Goal: Task Accomplishment & Management: Manage account settings

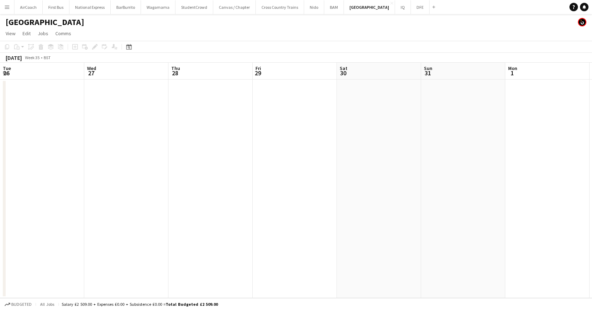
scroll to position [0, 143]
click at [8, 5] on app-icon "Menu" at bounding box center [7, 7] width 6 height 6
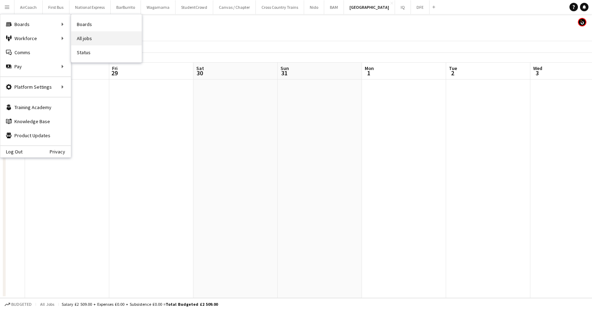
click at [84, 34] on link "All jobs" at bounding box center [106, 38] width 70 height 14
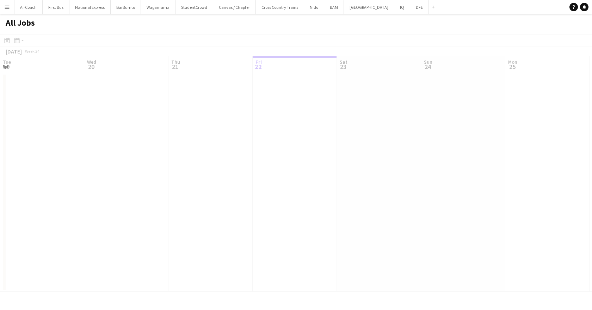
scroll to position [0, 168]
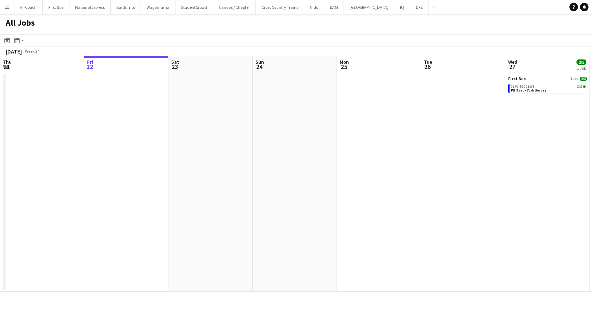
click at [7, 4] on app-icon "Menu" at bounding box center [7, 7] width 6 height 6
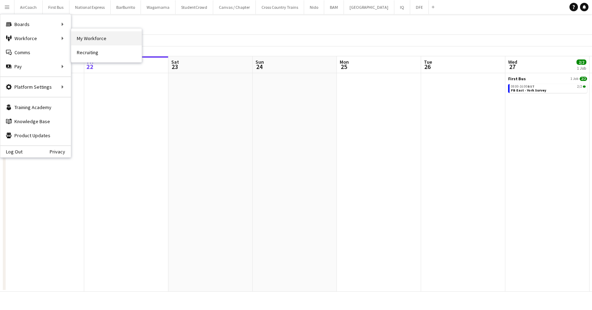
click at [88, 38] on link "My Workforce" at bounding box center [106, 38] width 70 height 14
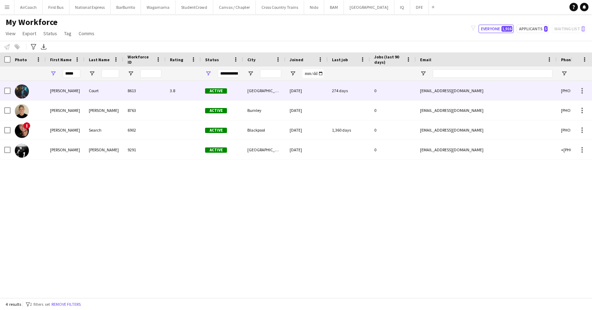
click at [69, 87] on div "[PERSON_NAME]" at bounding box center [65, 90] width 39 height 19
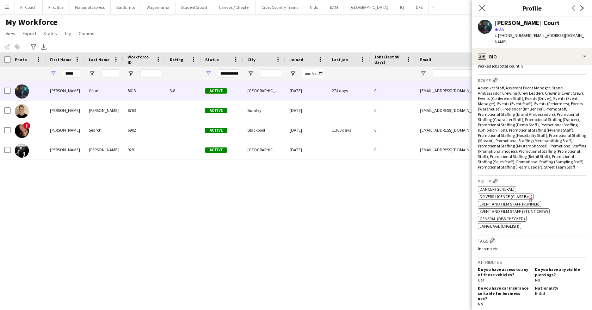
scroll to position [247, 0]
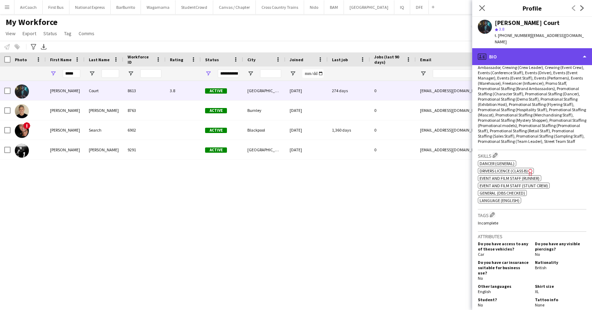
click at [517, 48] on div "profile Bio" at bounding box center [532, 56] width 120 height 17
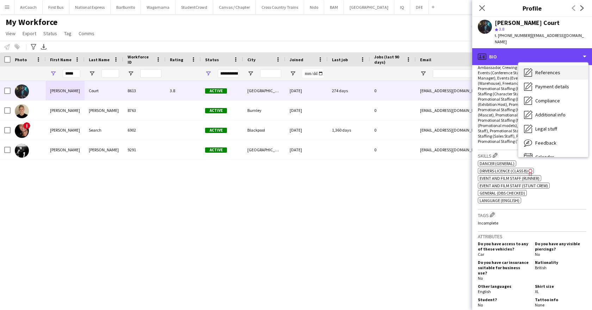
scroll to position [80, 0]
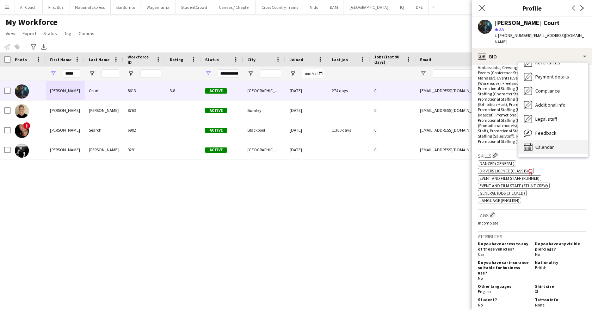
click at [545, 144] on span "Calendar" at bounding box center [544, 147] width 19 height 6
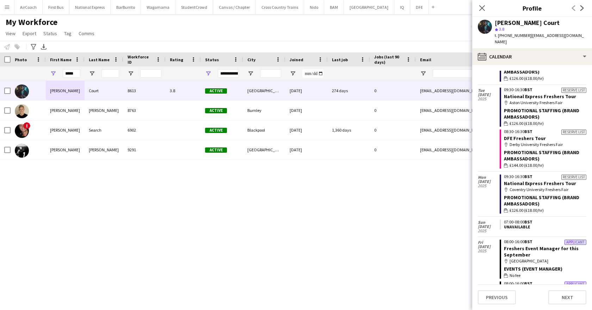
scroll to position [564, 0]
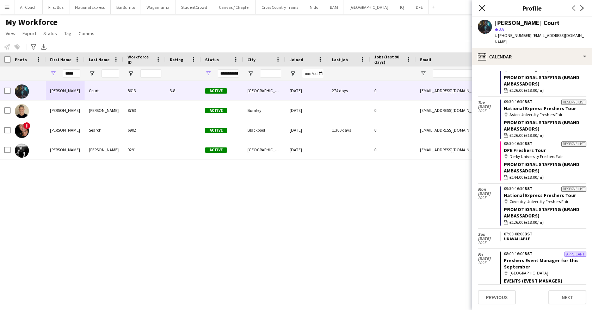
click at [481, 9] on app-icon "Close pop-in" at bounding box center [482, 8] width 10 height 10
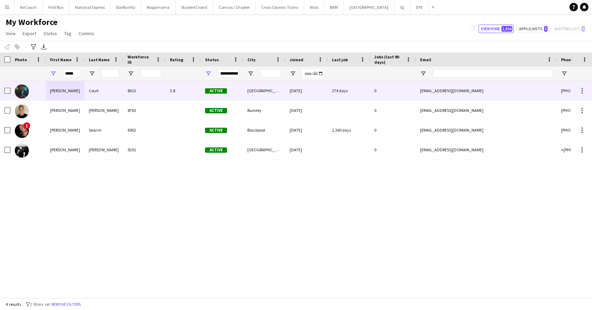
click at [156, 99] on div "8613" at bounding box center [144, 90] width 42 height 19
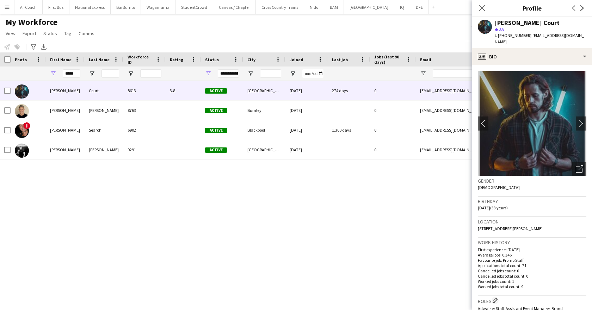
click at [486, 10] on div "Close pop-in" at bounding box center [482, 8] width 20 height 16
click at [486, 6] on div "Close pop-in" at bounding box center [482, 8] width 20 height 16
click at [485, 7] on icon "Close pop-in" at bounding box center [482, 8] width 7 height 7
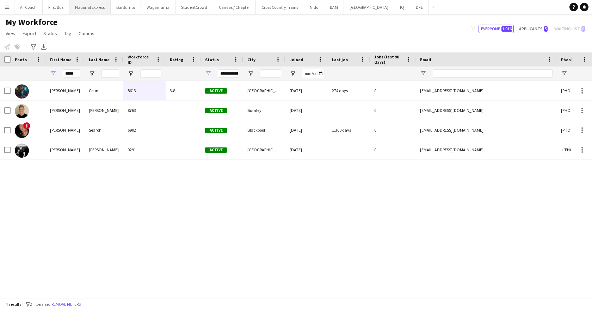
click at [93, 4] on button "National Express Close" at bounding box center [89, 7] width 41 height 14
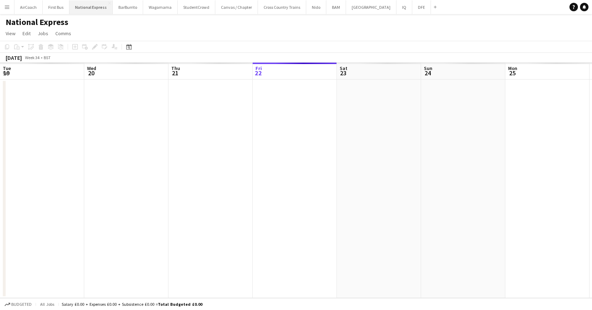
scroll to position [0, 168]
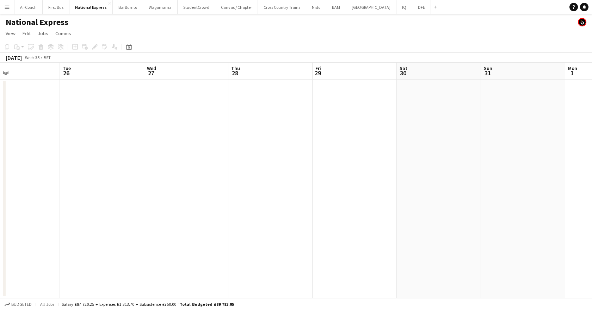
drag, startPoint x: 424, startPoint y: 70, endPoint x: 63, endPoint y: 91, distance: 361.8
click at [63, 91] on app-calendar-viewport "Fri 22 Sat 23 Sun 24 Mon 25 Tue 26 Wed 27 Thu 28 Fri 29 Sat 30 Sun 31 Mon 1 Tue…" at bounding box center [296, 181] width 592 height 236
drag, startPoint x: 479, startPoint y: 74, endPoint x: 36, endPoint y: 126, distance: 445.3
click at [36, 126] on app-calendar-viewport "Wed 27 Thu 28 Fri 29 Sat 30 Sun 31 Mon 1 Tue 2 Wed 3 Thu 4 Fri 5 Sat 6 Sun 7" at bounding box center [296, 181] width 592 height 236
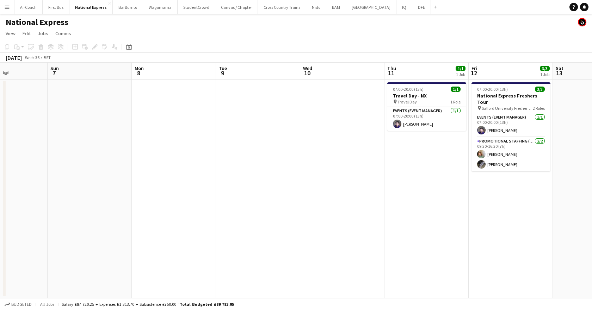
drag, startPoint x: 591, startPoint y: 75, endPoint x: -81, endPoint y: 162, distance: 677.9
click at [0, 162] on html "Menu Boards Boards Boards All jobs Status Workforce Workforce My Workforce Recr…" at bounding box center [296, 155] width 592 height 310
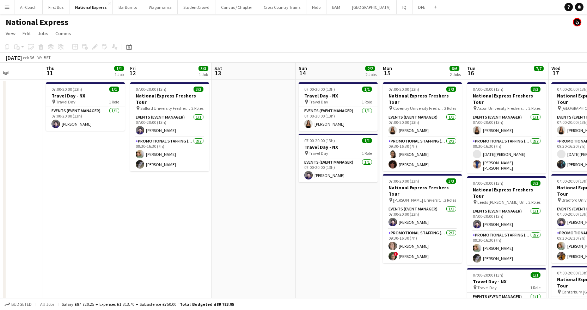
drag, startPoint x: 498, startPoint y: 68, endPoint x: 63, endPoint y: 131, distance: 438.7
click at [63, 131] on app-calendar-viewport "Mon 8 Tue 9 Wed 10 Thu 11 1/1 1 Job Fri 12 3/3 1 Job Sat 13 Sun 14 2/2 2 Jobs M…" at bounding box center [293, 217] width 587 height 309
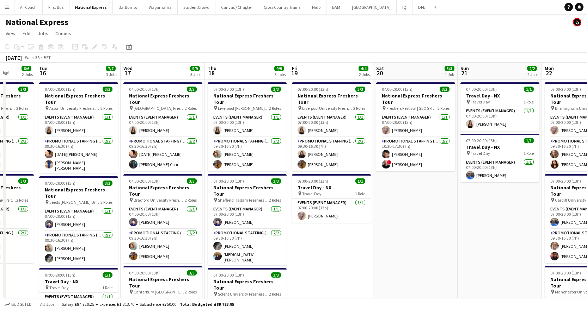
scroll to position [0, 237]
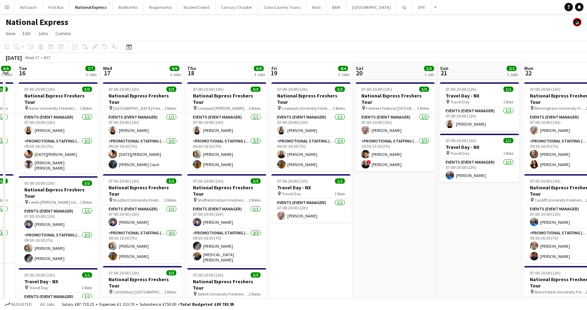
drag, startPoint x: 386, startPoint y: 70, endPoint x: 30, endPoint y: 113, distance: 358.2
click at [30, 113] on app-calendar-viewport "Sat 13 Sun 14 2/2 2 Jobs Mon 15 6/6 2 Jobs Tue 16 7/7 3 Jobs Wed 17 9/9 3 Jobs …" at bounding box center [293, 263] width 587 height 401
click at [134, 162] on app-card-role "Promotional Staffing (Brand Ambassadors) [DATE] 09:30-16:30 (7h) [DATE][PERSON_…" at bounding box center [142, 154] width 79 height 34
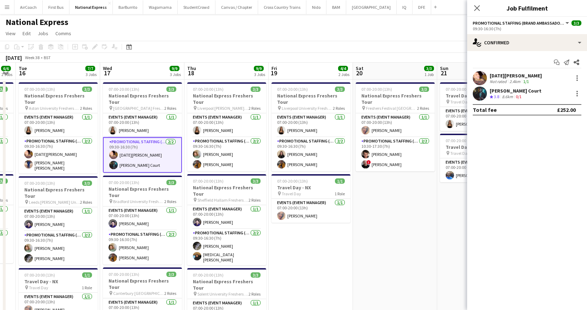
click at [331, 252] on app-date-cell "07:00-20:00 (13h) 3/3 National Express Freshers Tour pin Liverpool University F…" at bounding box center [311, 272] width 84 height 384
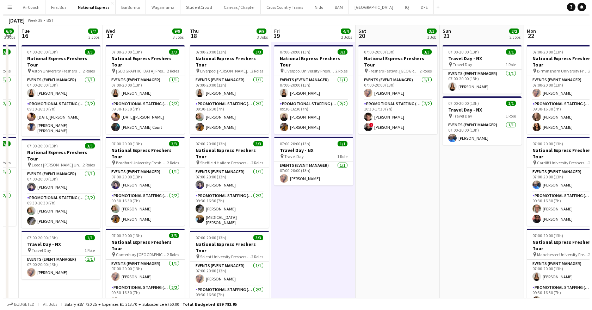
scroll to position [0, 0]
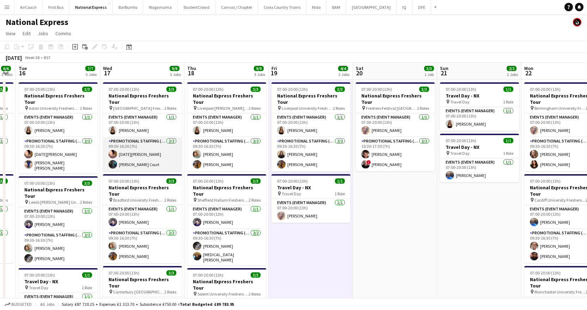
click at [137, 161] on app-card-role "Promotional Staffing (Brand Ambassadors) [DATE] 09:30-16:30 (7h) [DATE][PERSON_…" at bounding box center [142, 154] width 79 height 34
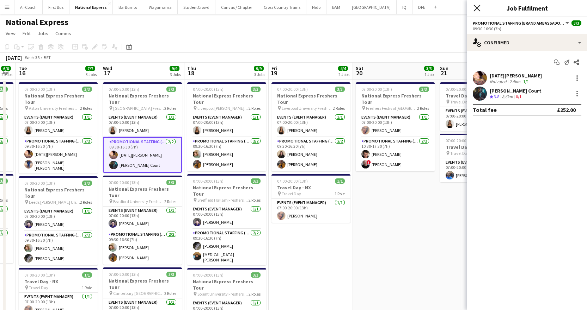
click at [475, 7] on icon "Close pop-in" at bounding box center [476, 8] width 7 height 7
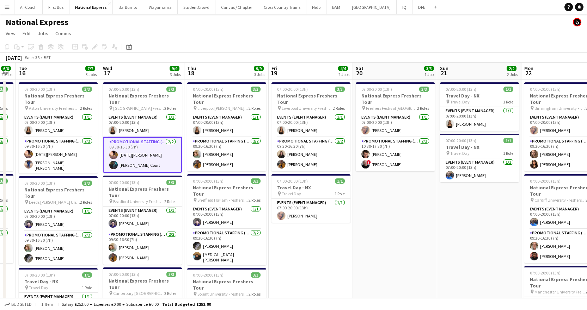
click at [10, 4] on button "Menu" at bounding box center [7, 7] width 14 height 14
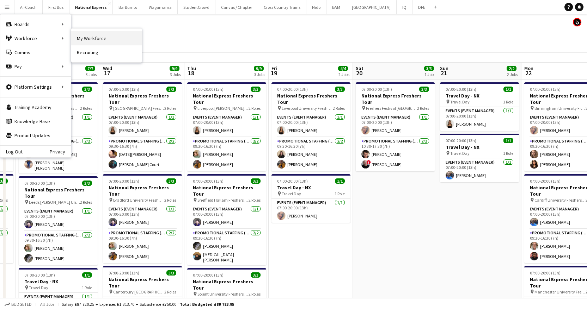
click at [89, 38] on link "My Workforce" at bounding box center [106, 38] width 70 height 14
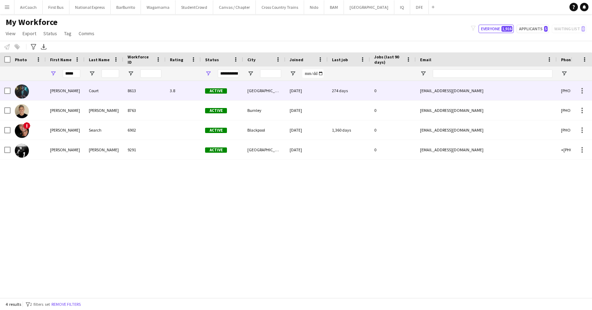
click at [74, 99] on div "[PERSON_NAME]" at bounding box center [65, 90] width 39 height 19
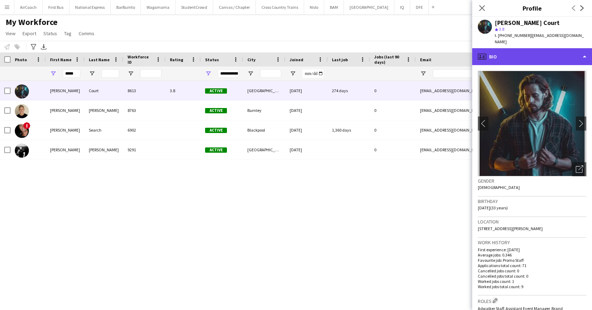
click at [524, 58] on div "profile Bio" at bounding box center [532, 56] width 120 height 17
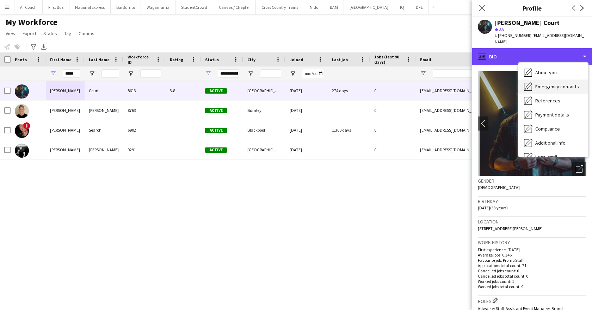
scroll to position [80, 0]
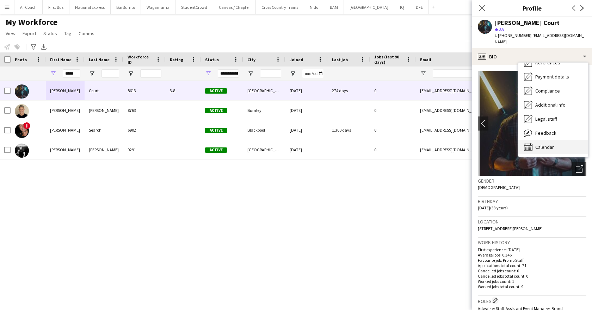
click at [553, 144] on span "Calendar" at bounding box center [544, 147] width 19 height 6
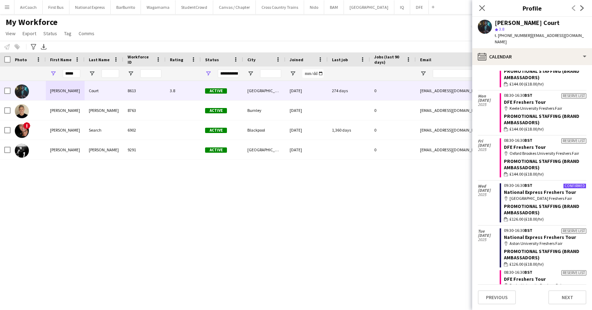
scroll to position [447, 0]
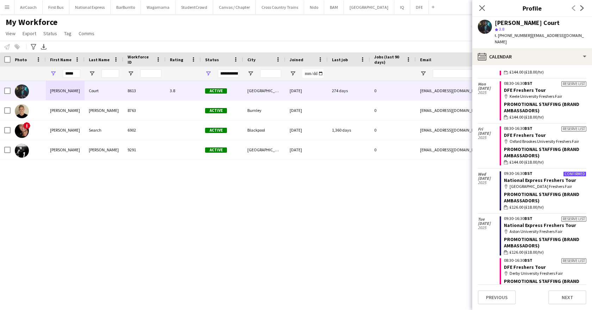
click at [492, 181] on span "2025" at bounding box center [489, 183] width 22 height 4
click at [87, 7] on button "National Express Close" at bounding box center [89, 7] width 41 height 14
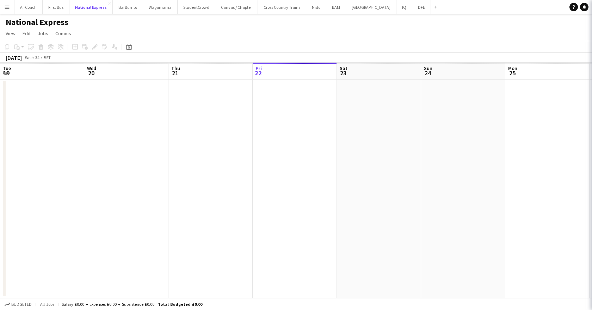
scroll to position [0, 168]
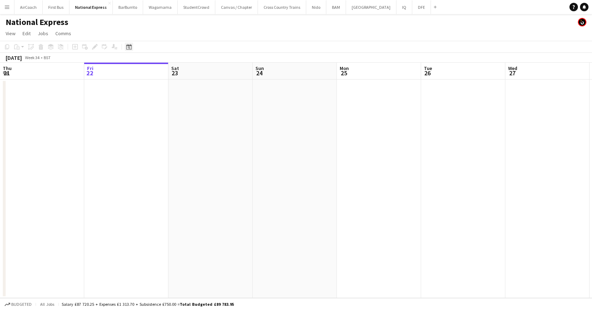
click at [127, 48] on icon "Date picker" at bounding box center [129, 47] width 6 height 6
click at [181, 70] on span "Next month" at bounding box center [186, 71] width 14 height 14
click at [147, 127] on span "17" at bounding box center [149, 126] width 8 height 8
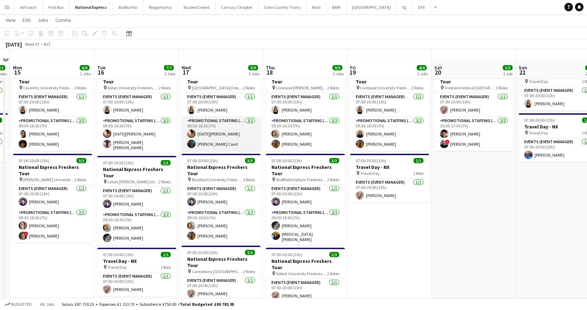
scroll to position [35, 0]
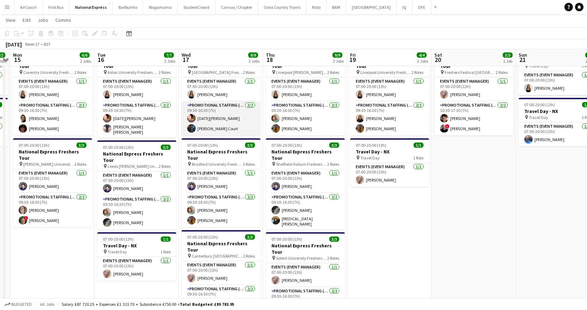
click at [206, 120] on app-card-role "Promotional Staffing (Brand Ambassadors) [DATE] 09:30-16:30 (7h) [DATE][PERSON_…" at bounding box center [220, 118] width 79 height 34
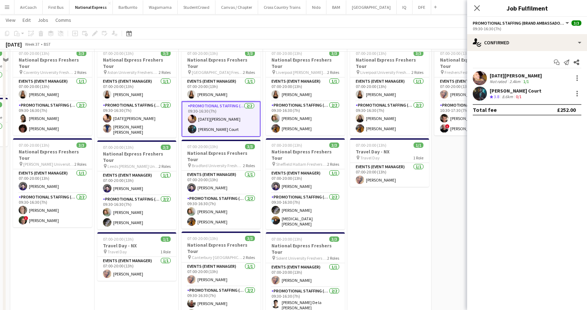
scroll to position [0, 0]
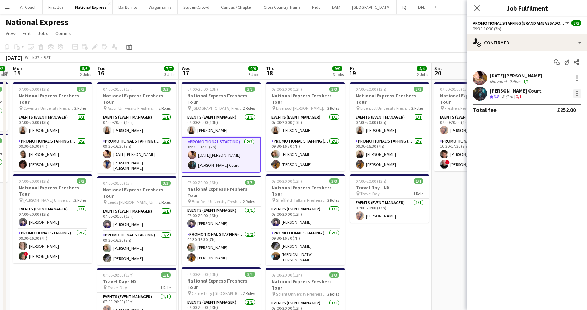
click at [577, 94] on div at bounding box center [576, 93] width 1 height 1
click at [500, 89] on div at bounding box center [293, 155] width 587 height 310
click at [577, 96] on div at bounding box center [577, 94] width 8 height 8
click at [480, 89] on div at bounding box center [293, 155] width 587 height 310
click at [499, 88] on div "[PERSON_NAME] Court" at bounding box center [515, 91] width 52 height 6
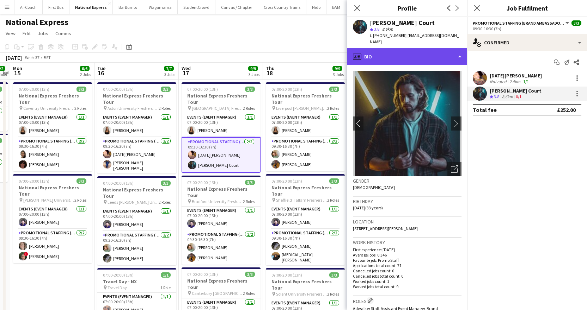
click at [420, 48] on div "profile Bio" at bounding box center [407, 56] width 120 height 17
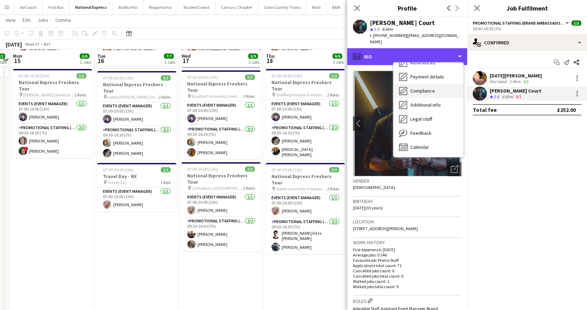
scroll to position [106, 0]
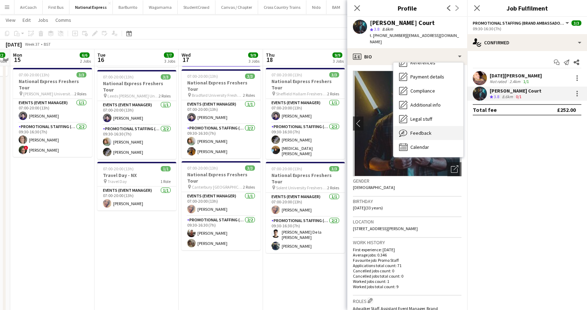
click at [422, 130] on span "Feedback" at bounding box center [420, 133] width 21 height 6
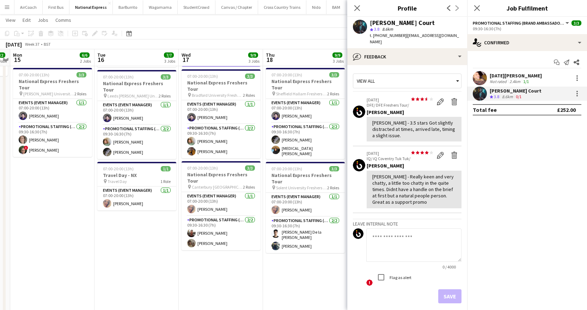
click at [378, 232] on textarea at bounding box center [413, 245] width 95 height 33
click at [406, 229] on textarea "*****" at bounding box center [413, 245] width 95 height 33
click at [389, 238] on textarea "**********" at bounding box center [413, 245] width 95 height 33
click at [412, 247] on textarea "**********" at bounding box center [413, 245] width 95 height 33
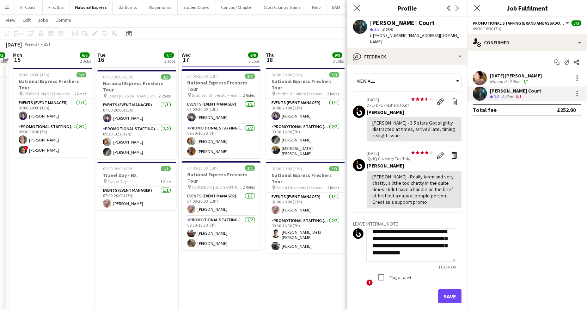
scroll to position [27, 0]
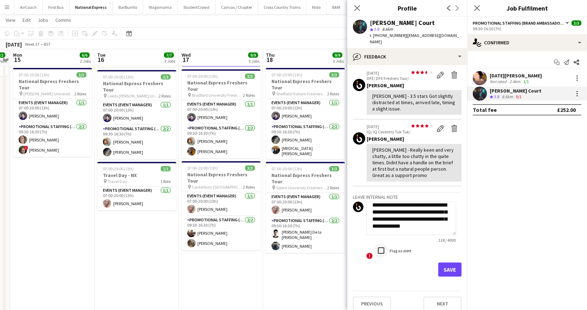
type textarea "**********"
click at [438, 263] on button "Save" at bounding box center [449, 270] width 23 height 14
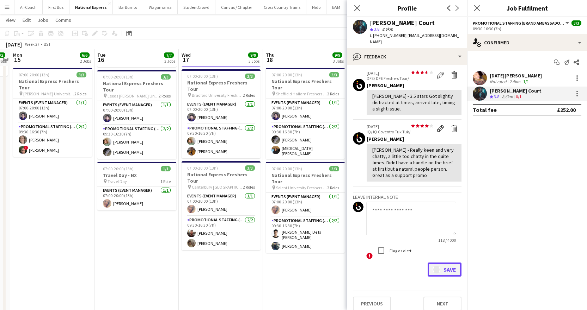
scroll to position [100, 0]
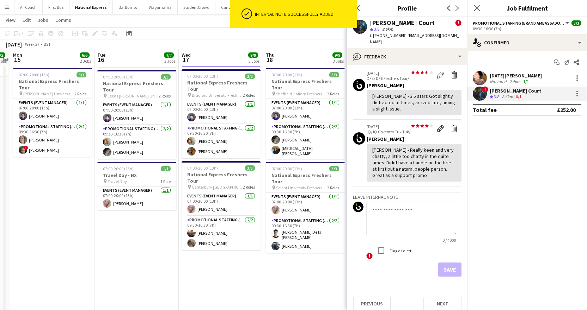
click at [578, 89] on div "! [PERSON_NAME] Court Crew rating 3.8 8.6km 0/1" at bounding box center [527, 94] width 120 height 14
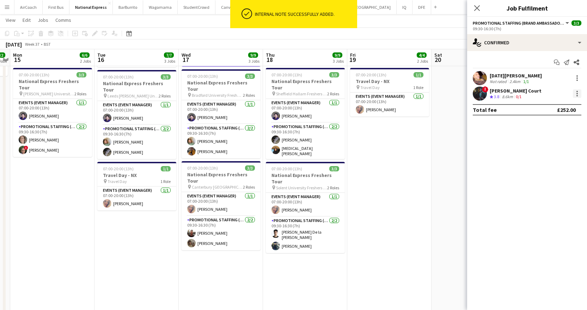
click at [577, 98] on div at bounding box center [577, 94] width 8 height 8
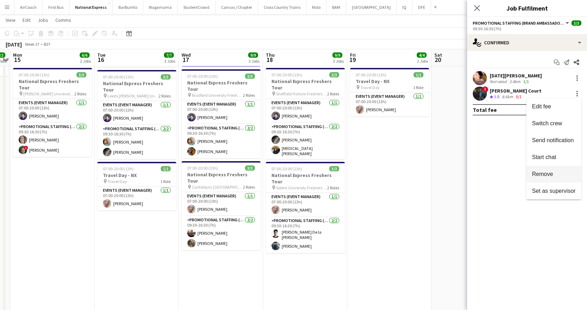
click at [549, 175] on span "Remove" at bounding box center [542, 174] width 21 height 6
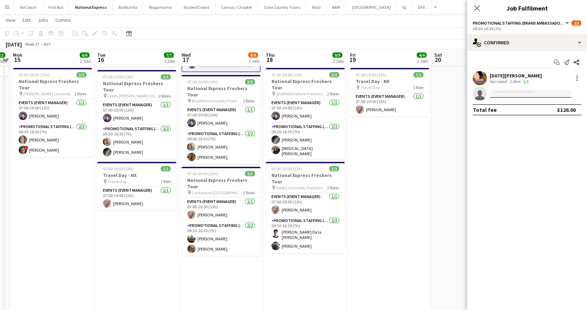
click at [521, 98] on input at bounding box center [530, 94] width 82 height 8
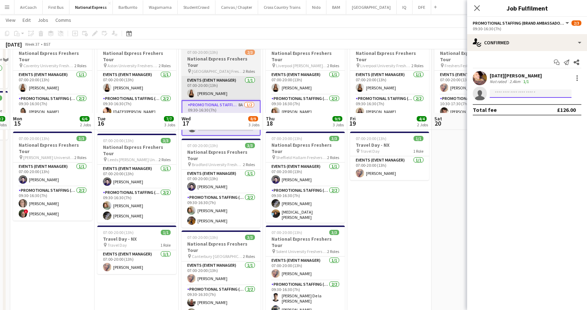
scroll to position [0, 0]
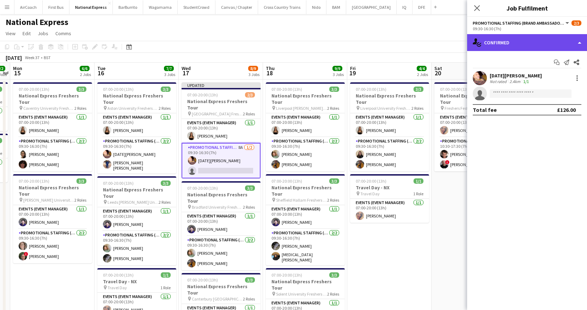
click at [493, 46] on div "single-neutral-actions-check-2 Confirmed" at bounding box center [527, 42] width 120 height 17
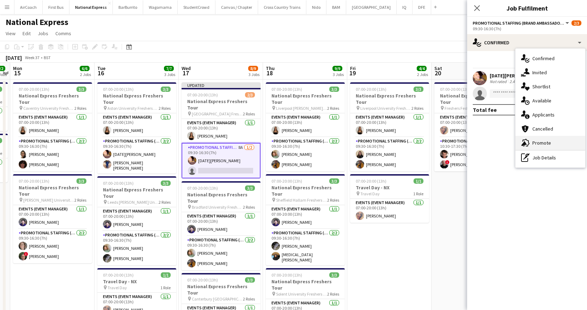
click at [546, 142] on div "advertising-megaphone Promote" at bounding box center [550, 143] width 70 height 14
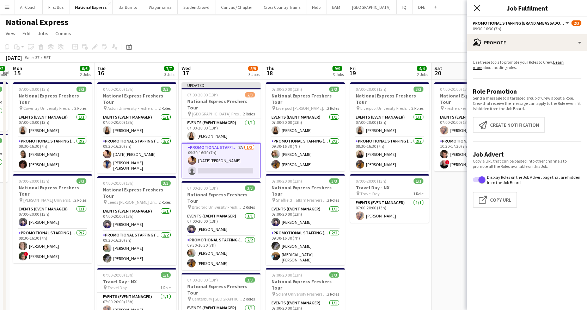
click at [476, 7] on icon at bounding box center [476, 8] width 7 height 7
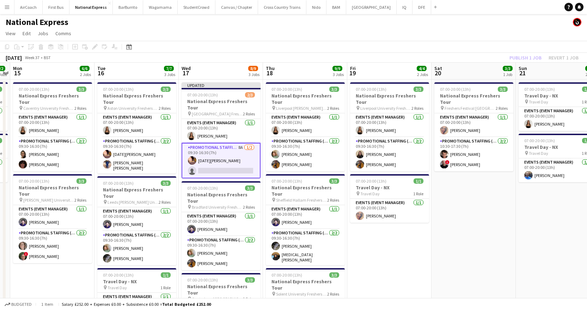
click at [237, 161] on app-card-role "Promotional Staffing (Brand Ambassadors) 8A [DATE] 09:30-16:30 (7h) [DATE][PERS…" at bounding box center [220, 161] width 79 height 36
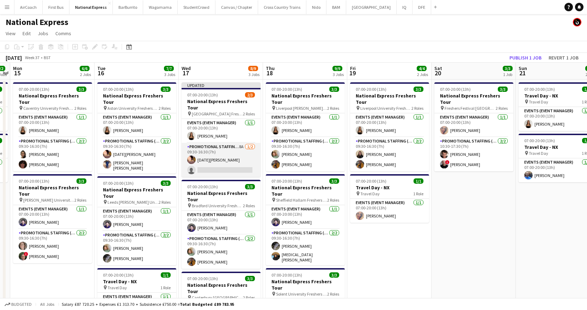
click at [194, 165] on app-card-role "Promotional Staffing (Brand Ambassadors) 8A [DATE] 09:30-16:30 (7h) [DATE][PERS…" at bounding box center [220, 160] width 79 height 34
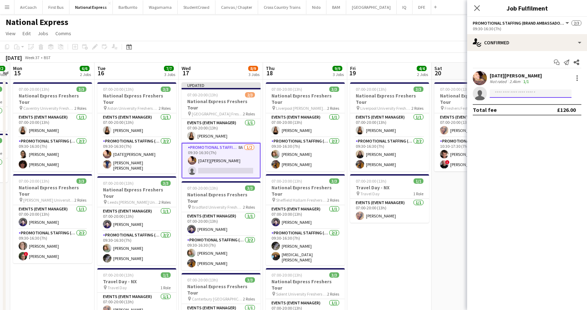
click at [504, 94] on input at bounding box center [530, 94] width 82 height 8
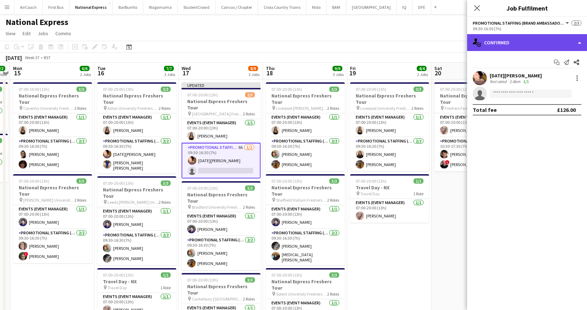
click at [573, 42] on div "single-neutral-actions-check-2 Confirmed" at bounding box center [527, 42] width 120 height 17
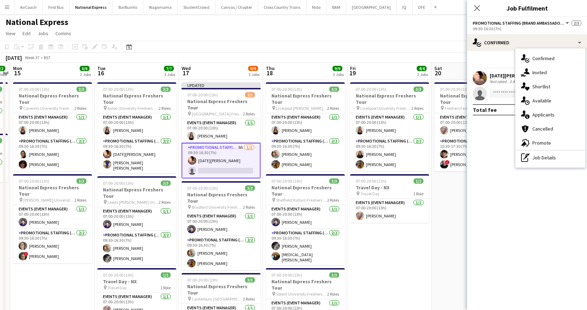
click at [483, 138] on mat-expansion-panel "check Confirmed Start chat Send notification Share [DATE][PERSON_NAME] Not rate…" at bounding box center [527, 180] width 120 height 259
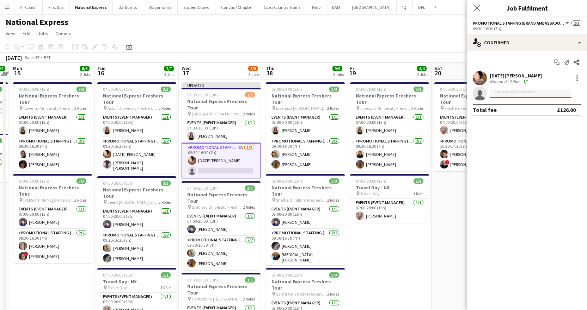
click at [493, 91] on input at bounding box center [530, 94] width 82 height 8
click at [207, 165] on app-card-role "Promotional Staffing (Brand Ambassadors) 8A [DATE] 09:30-16:30 (7h) [DATE][PERS…" at bounding box center [220, 161] width 79 height 36
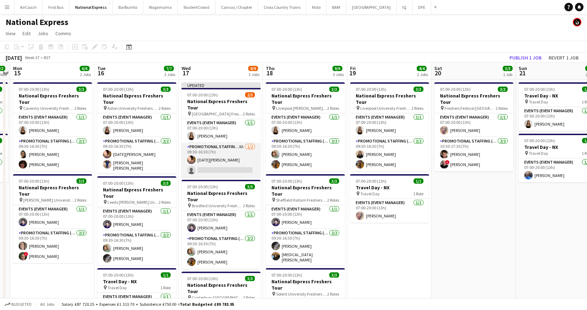
click at [207, 165] on app-card-role "Promotional Staffing (Brand Ambassadors) 8A [DATE] 09:30-16:30 (7h) [DATE][PERS…" at bounding box center [220, 160] width 79 height 34
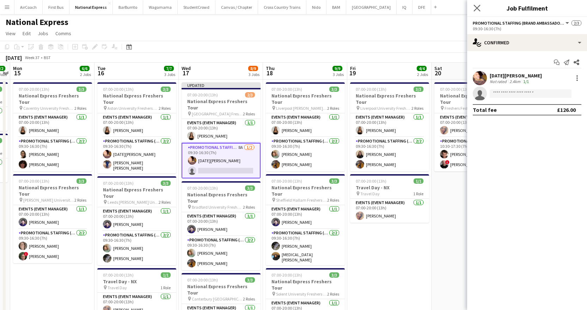
click at [476, 12] on app-icon "Close pop-in" at bounding box center [477, 8] width 10 height 10
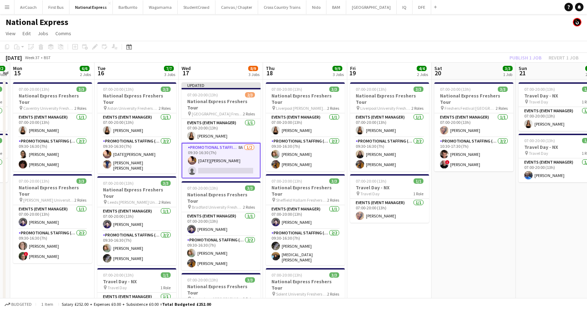
click at [220, 167] on app-card-role "Promotional Staffing (Brand Ambassadors) 8A [DATE] 09:30-16:30 (7h) [DATE][PERS…" at bounding box center [220, 161] width 79 height 36
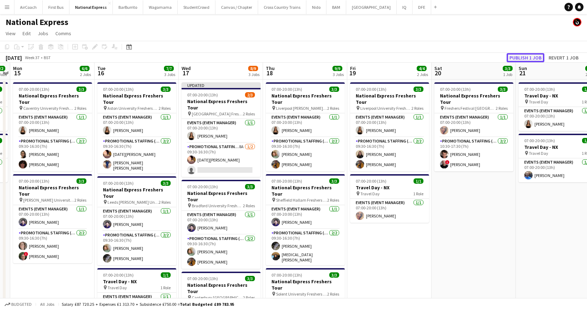
click at [522, 58] on button "Publish 1 job" at bounding box center [525, 57] width 38 height 9
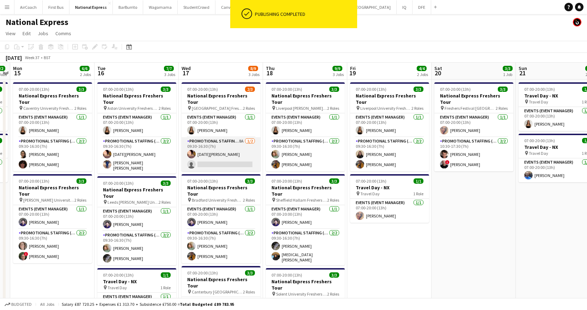
click at [207, 157] on app-card-role "Promotional Staffing (Brand Ambassadors) 8A [DATE] 09:30-16:30 (7h) [DATE][PERS…" at bounding box center [220, 154] width 79 height 34
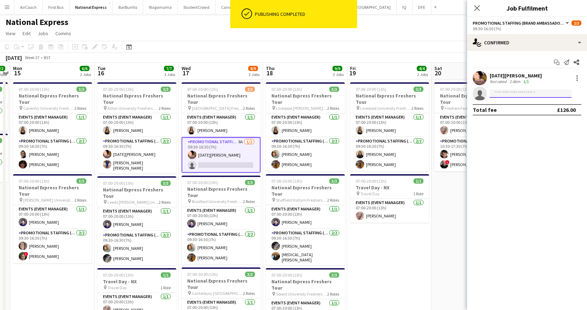
click at [501, 93] on input at bounding box center [530, 94] width 82 height 8
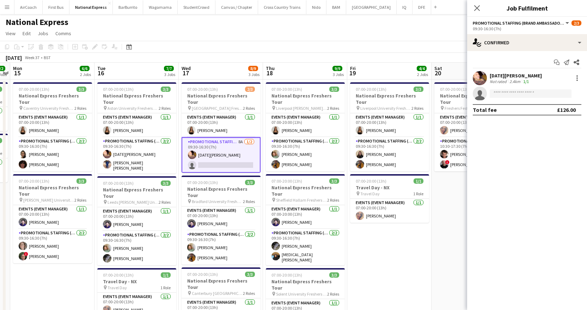
click at [481, 95] on icon at bounding box center [480, 96] width 10 height 10
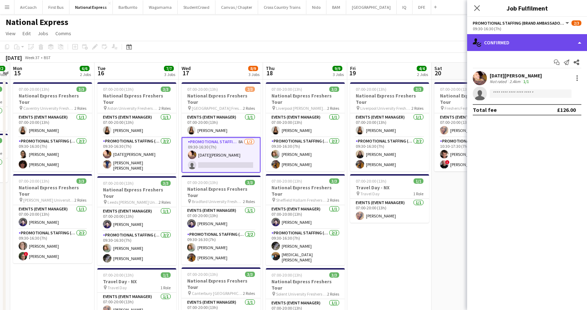
click at [576, 41] on div "single-neutral-actions-check-2 Confirmed" at bounding box center [527, 42] width 120 height 17
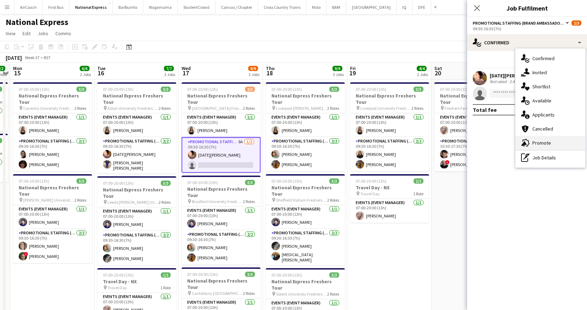
click at [543, 140] on div "advertising-megaphone Promote" at bounding box center [550, 143] width 70 height 14
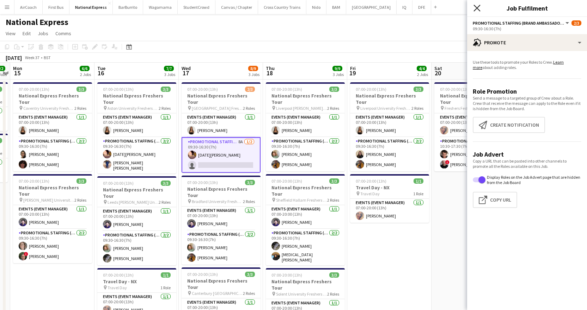
click at [477, 10] on icon "Close pop-in" at bounding box center [476, 8] width 7 height 7
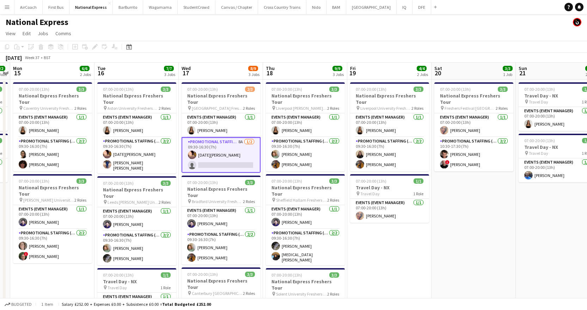
click at [440, 222] on app-date-cell "07:00-20:00 (13h) 3/3 National Express Freshers Tour pin Freshers Festival Lond…" at bounding box center [473, 272] width 84 height 384
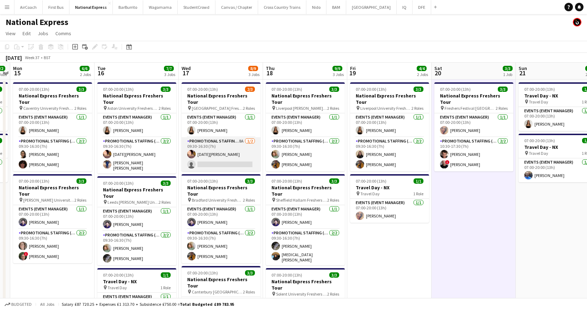
click at [240, 160] on app-card-role "Promotional Staffing (Brand Ambassadors) 8A [DATE] 09:30-16:30 (7h) [DATE][PERS…" at bounding box center [220, 154] width 79 height 34
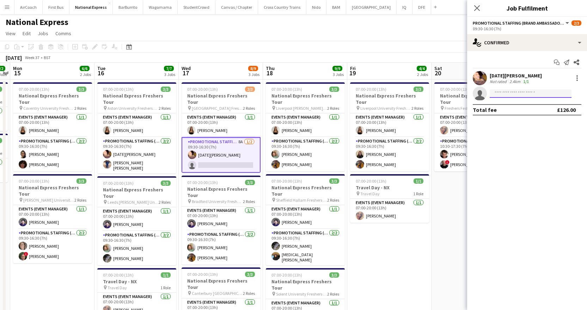
click at [526, 94] on input at bounding box center [530, 94] width 82 height 8
click at [529, 165] on mat-expansion-panel "check Confirmed Start chat Send notification Share [DATE][PERSON_NAME] Not rate…" at bounding box center [527, 180] width 120 height 259
click at [478, 9] on icon at bounding box center [476, 8] width 7 height 7
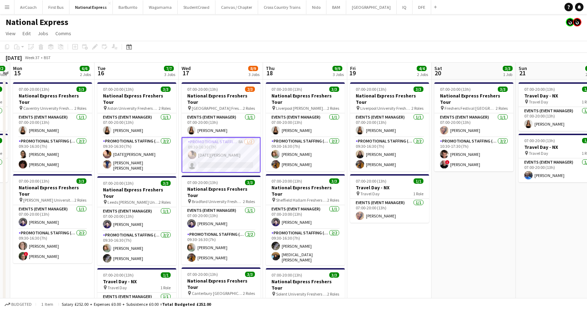
click at [461, 204] on app-date-cell "07:00-20:00 (13h) 3/3 National Express Freshers Tour pin Freshers Festival Lond…" at bounding box center [473, 272] width 84 height 384
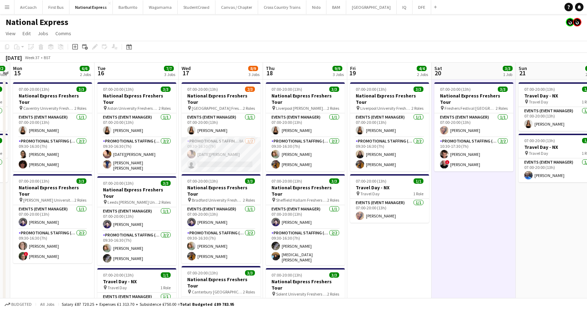
click at [220, 158] on app-card-role "Promotional Staffing (Brand Ambassadors) 8A [DATE] 09:30-16:30 (7h) [DATE][PERS…" at bounding box center [220, 154] width 79 height 34
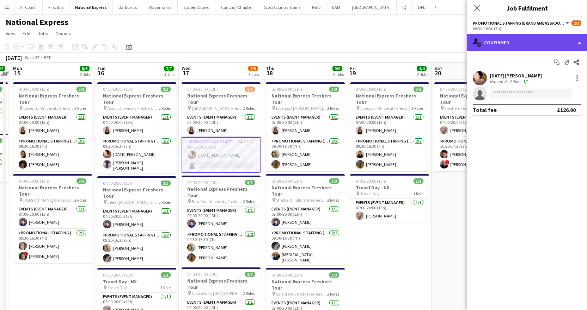
click at [581, 44] on div "single-neutral-actions-check-2 Confirmed" at bounding box center [527, 42] width 120 height 17
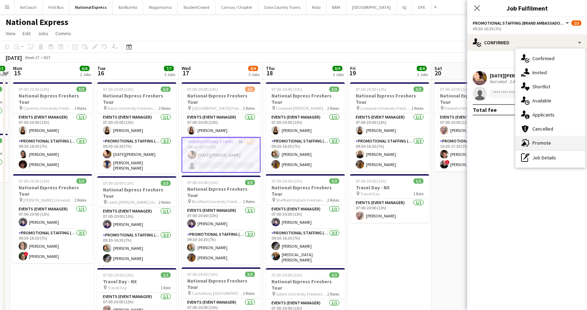
click at [544, 141] on div "advertising-megaphone Promote" at bounding box center [550, 143] width 70 height 14
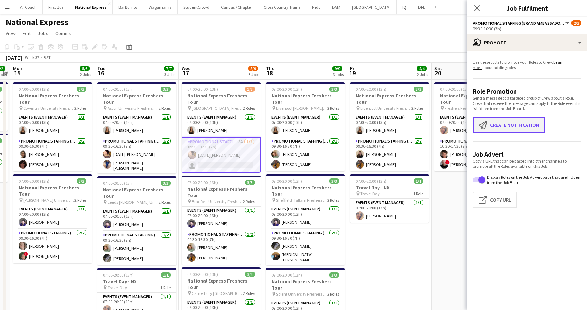
click at [522, 121] on button "Create notification Create notification" at bounding box center [509, 125] width 72 height 16
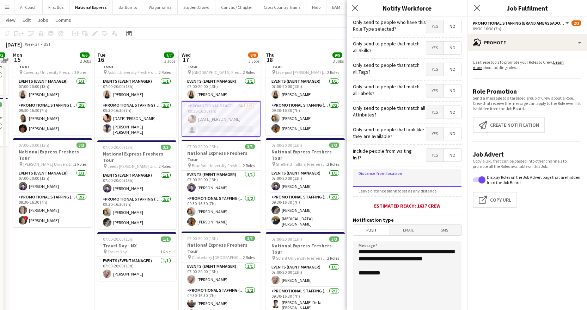
click at [402, 180] on input at bounding box center [407, 179] width 109 height 18
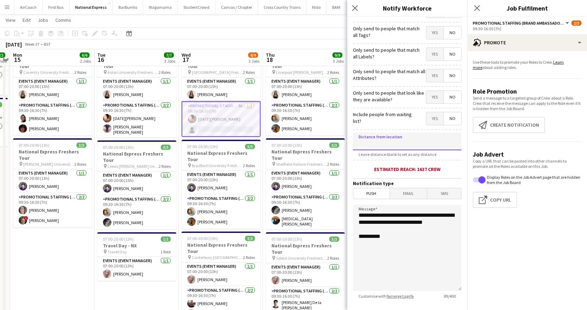
scroll to position [70, 0]
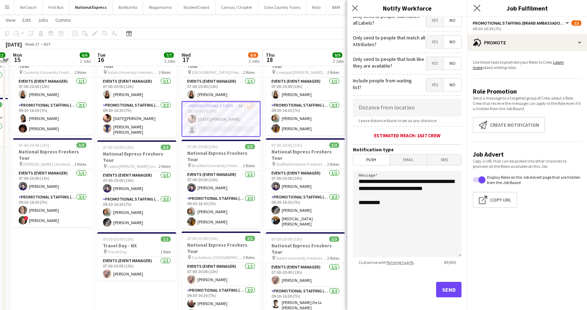
click at [480, 8] on app-icon "Close pop-in" at bounding box center [477, 8] width 10 height 10
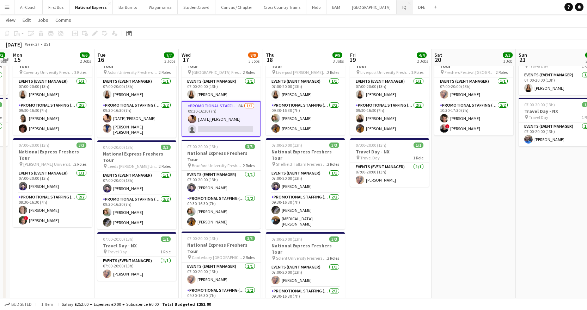
click at [396, 4] on button "IQ Close" at bounding box center [404, 7] width 16 height 14
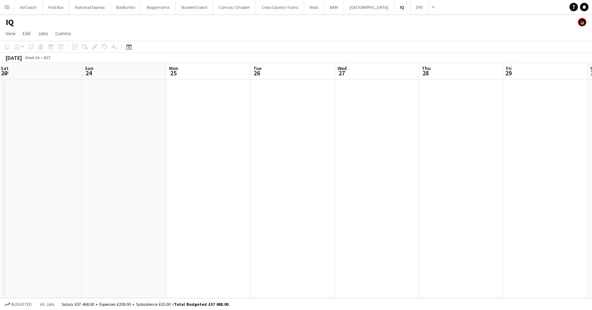
drag, startPoint x: 419, startPoint y: 68, endPoint x: 365, endPoint y: 66, distance: 54.3
click at [248, 68] on app-calendar-viewport "Wed 20 Thu 21 Fri 22 Sat 23 Sun 24 Mon 25 Tue 26 Wed 27 Thu 28 Fri 29 Sat 30 Su…" at bounding box center [296, 181] width 592 height 236
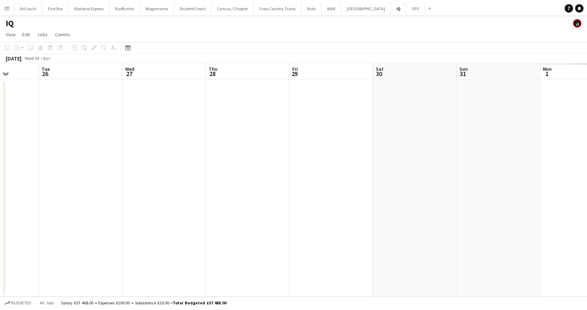
scroll to position [0, 247]
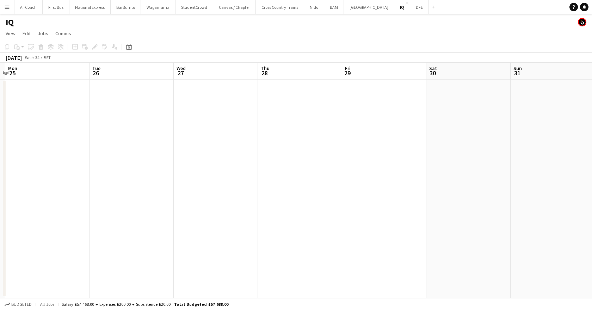
drag, startPoint x: 547, startPoint y: 68, endPoint x: 387, endPoint y: 91, distance: 161.9
click at [387, 91] on app-calendar-viewport "Fri 22 Sat 23 Sun 24 Mon 25 Tue 26 Wed 27 Thu 28 Fri 29 Sat 30 Sun 31 Mon 1 Tue…" at bounding box center [296, 181] width 592 height 236
drag, startPoint x: 542, startPoint y: 61, endPoint x: 356, endPoint y: 64, distance: 186.1
click at [205, 74] on app-calendar "Copy Paste Paste Ctrl+V Paste with crew Ctrl+Shift+V Paste linked Job [GEOGRAPH…" at bounding box center [296, 170] width 592 height 258
click at [127, 46] on icon at bounding box center [128, 47] width 5 height 6
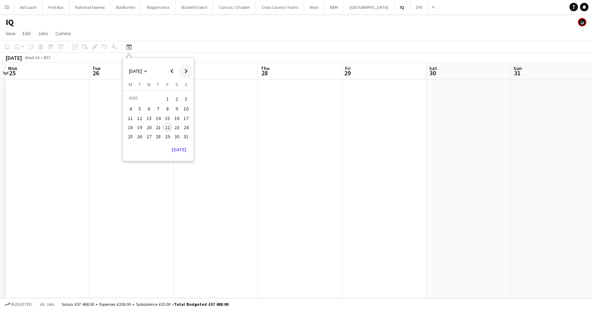
click at [188, 74] on span "Next month" at bounding box center [186, 71] width 14 height 14
click at [176, 110] on span "6" at bounding box center [177, 107] width 8 height 8
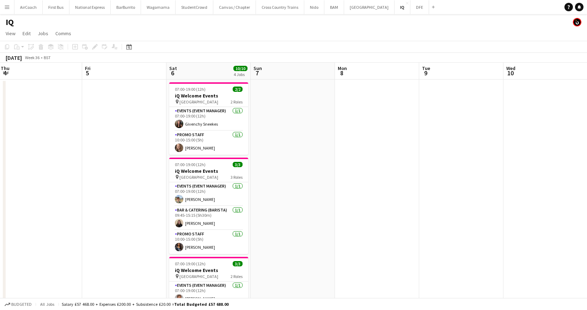
scroll to position [0, 257]
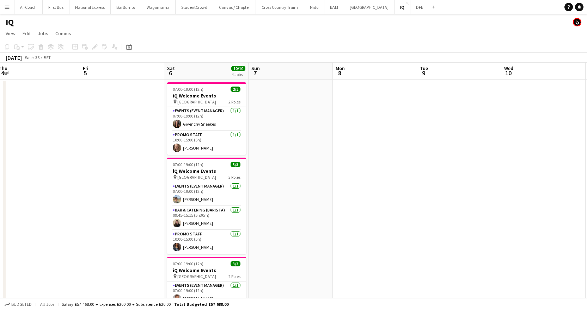
click at [384, 98] on app-date-cell at bounding box center [375, 256] width 84 height 352
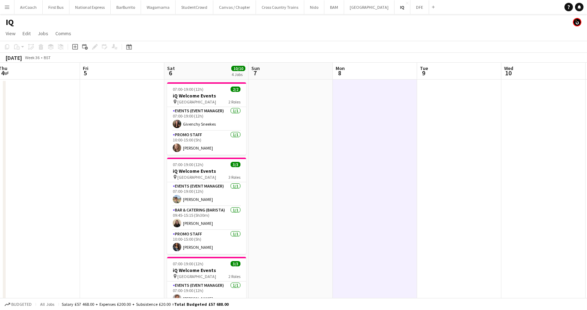
scroll to position [0, 262]
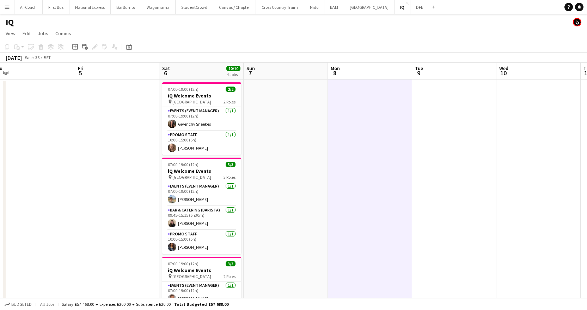
click at [353, 84] on app-date-cell at bounding box center [370, 256] width 84 height 352
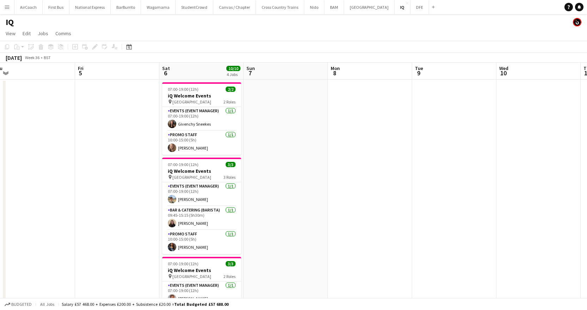
scroll to position [0, 272]
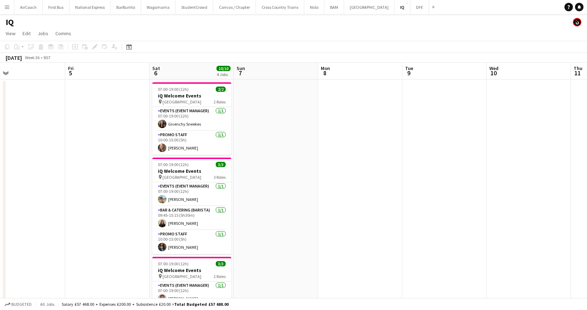
click at [294, 94] on app-date-cell at bounding box center [276, 256] width 84 height 352
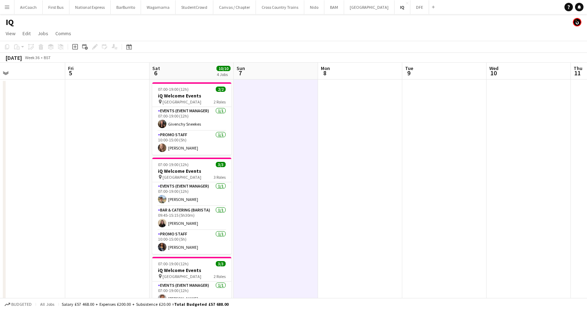
click at [345, 41] on app-toolbar "Copy Paste Paste Ctrl+V Paste with crew Ctrl+Shift+V Paste linked Job [GEOGRAPH…" at bounding box center [293, 47] width 587 height 12
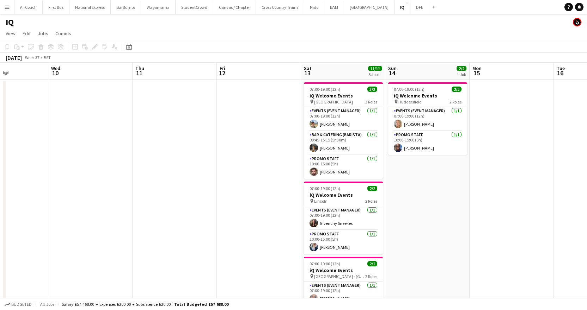
scroll to position [0, 267]
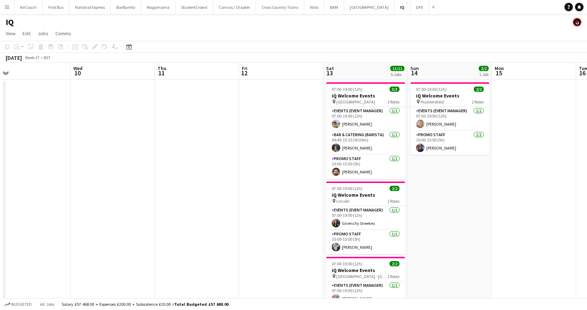
drag, startPoint x: 455, startPoint y: 69, endPoint x: 64, endPoint y: 96, distance: 392.1
click at [38, 95] on app-calendar-viewport "Sat 6 10/10 4 Jobs Sun 7 Mon 8 Tue 9 Wed 10 Thu 11 Fri 12 Sat 13 11/11 5 Jobs S…" at bounding box center [293, 280] width 587 height 435
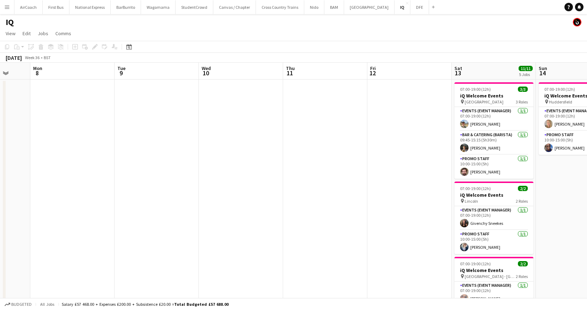
scroll to position [0, 241]
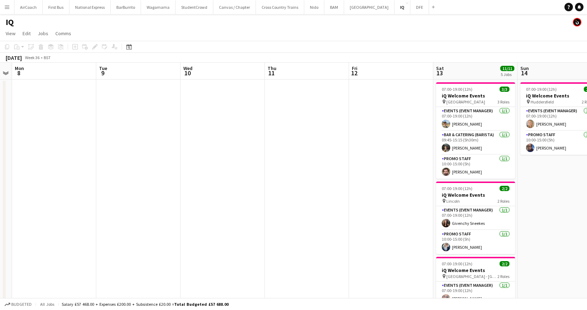
drag, startPoint x: 228, startPoint y: 71, endPoint x: 339, endPoint y: 81, distance: 111.1
click at [339, 81] on app-calendar-viewport "Fri 5 Sat 6 10/10 4 Jobs Sun 7 Mon 8 Tue 9 Wed 10 Thu 11 Fri 12 Sat 13 11/11 5 …" at bounding box center [293, 280] width 587 height 435
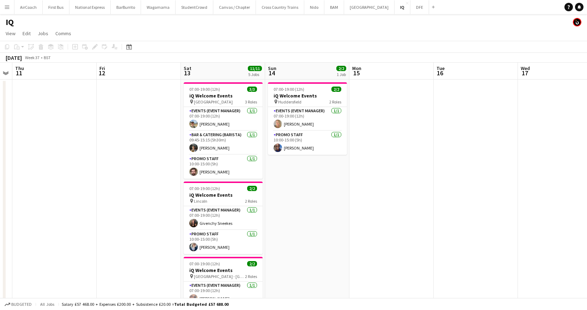
scroll to position [0, 253]
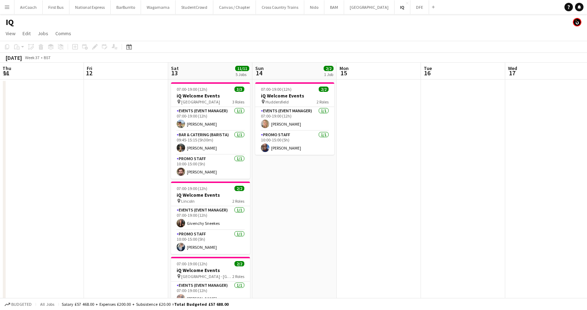
drag, startPoint x: 418, startPoint y: 76, endPoint x: 153, endPoint y: 77, distance: 265.0
click at [153, 77] on app-calendar-viewport "Mon 8 Tue 9 Wed 10 Thu 11 Fri 12 Sat 13 11/11 5 Jobs Sun 14 2/2 1 Job Mon 15 Tu…" at bounding box center [293, 280] width 587 height 435
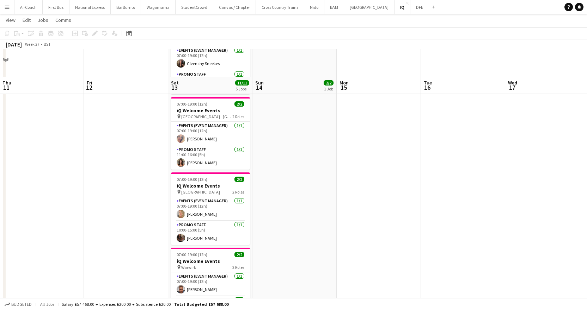
scroll to position [198, 0]
